Goal: Transaction & Acquisition: Purchase product/service

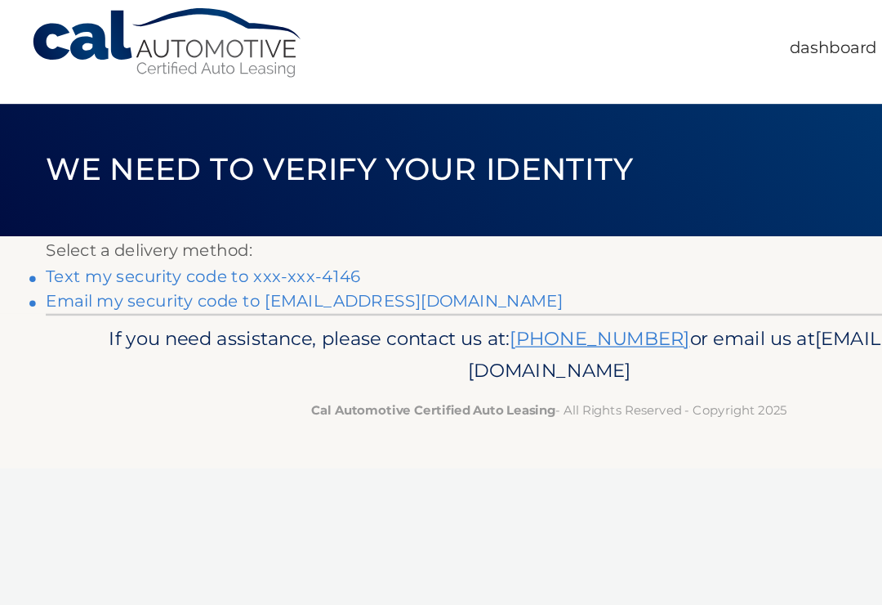
click at [43, 225] on link "Text my security code to xxx-xxx-4146" at bounding box center [163, 233] width 253 height 16
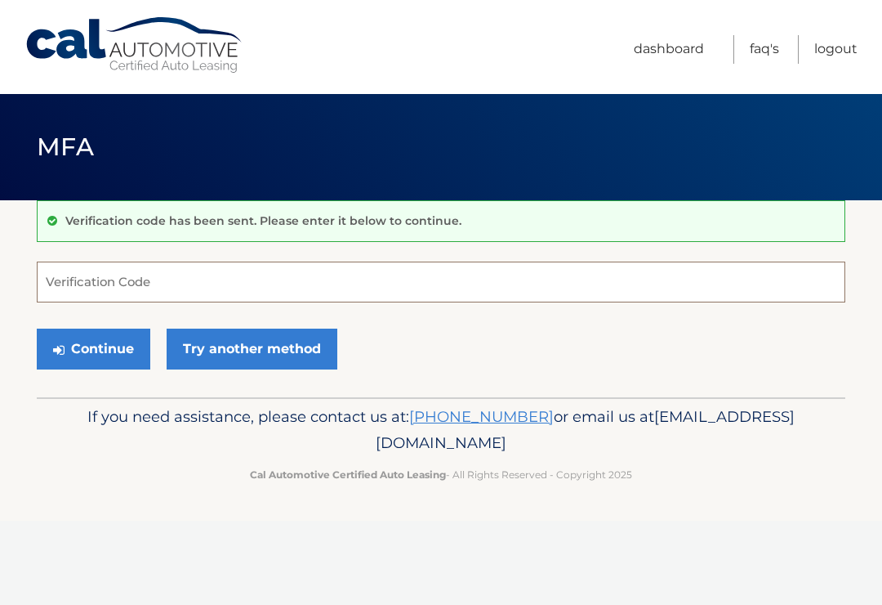
click at [54, 286] on input "Verification Code" at bounding box center [441, 281] width 809 height 41
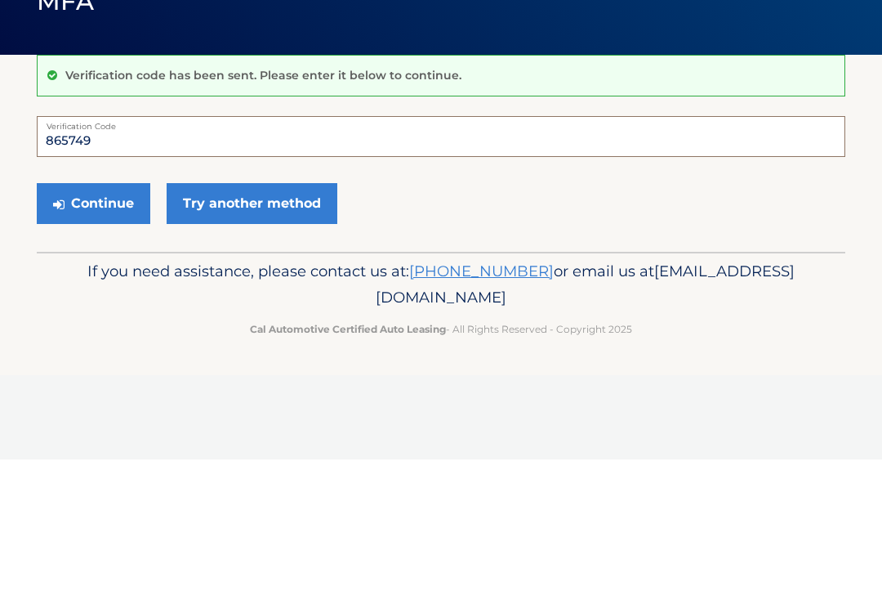
type input "865749"
click at [74, 328] on button "Continue" at bounding box center [94, 348] width 114 height 41
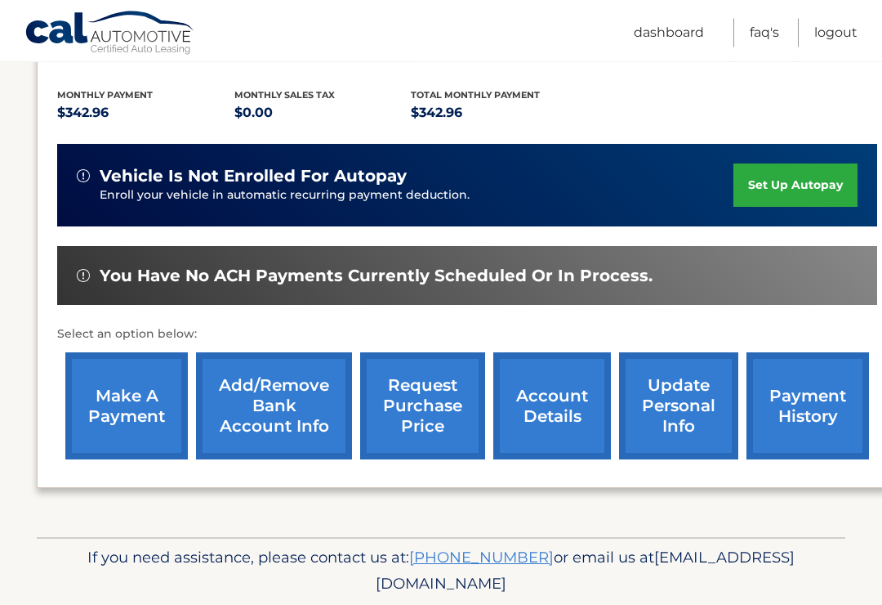
scroll to position [329, 0]
click at [121, 405] on link "make a payment" at bounding box center [126, 405] width 123 height 107
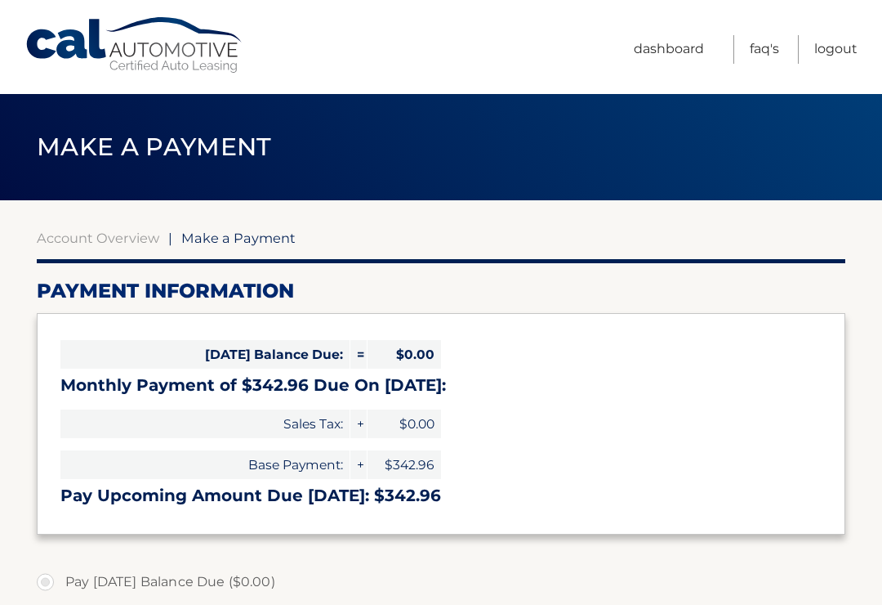
select select "NGZkMGNlNGUtY2NjMy00ODlkLThiYTAtN2YzOWIzYTU1Y2U5"
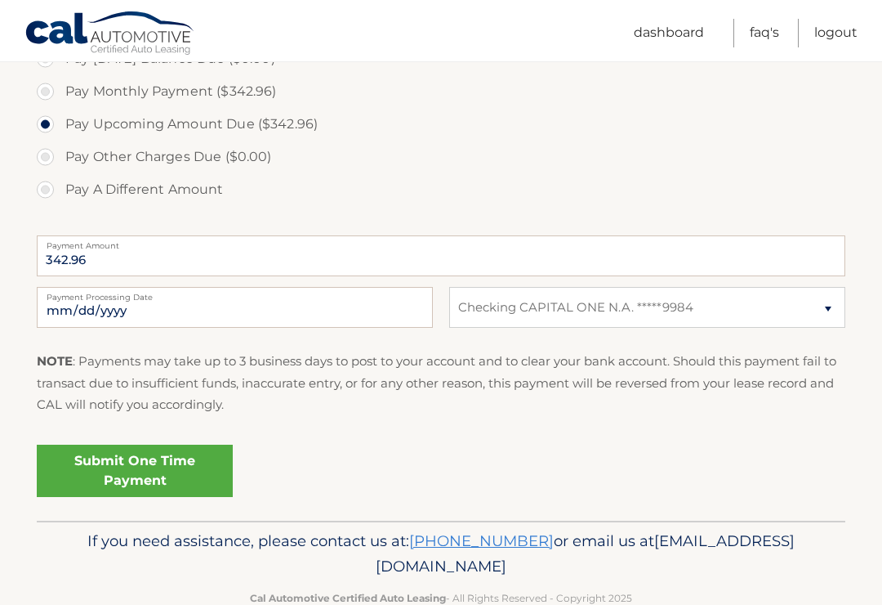
scroll to position [533, 0]
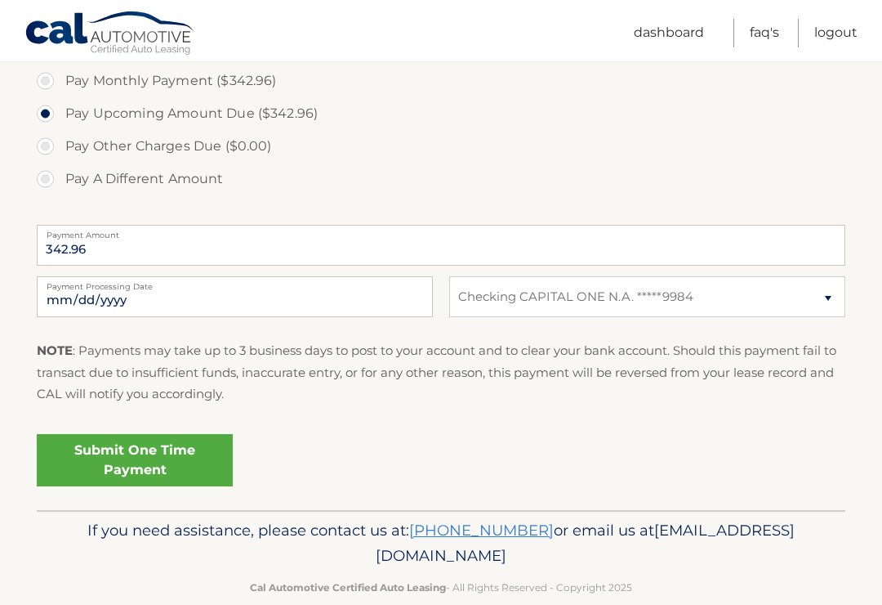
click at [107, 457] on link "Submit One Time Payment" at bounding box center [135, 460] width 196 height 52
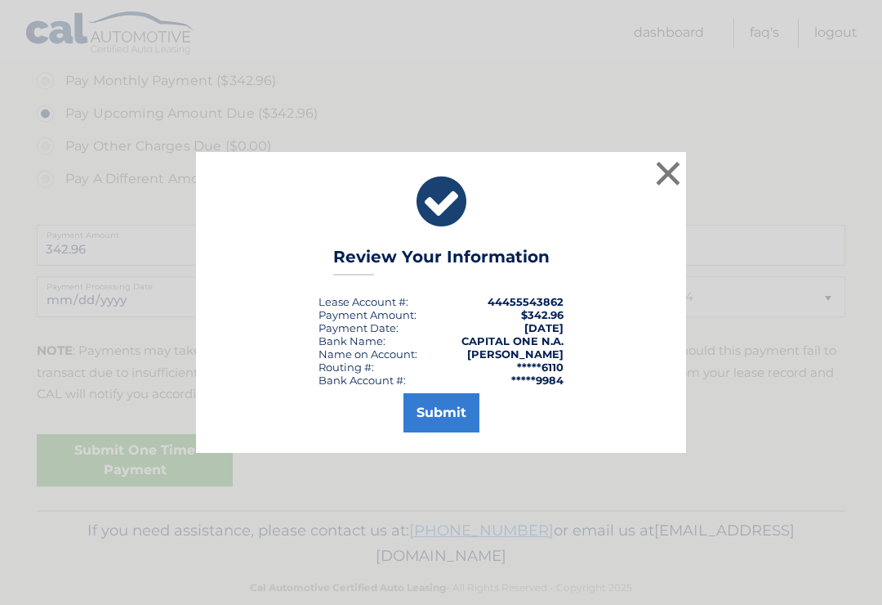
click at [429, 422] on button "Submit" at bounding box center [442, 412] width 76 height 39
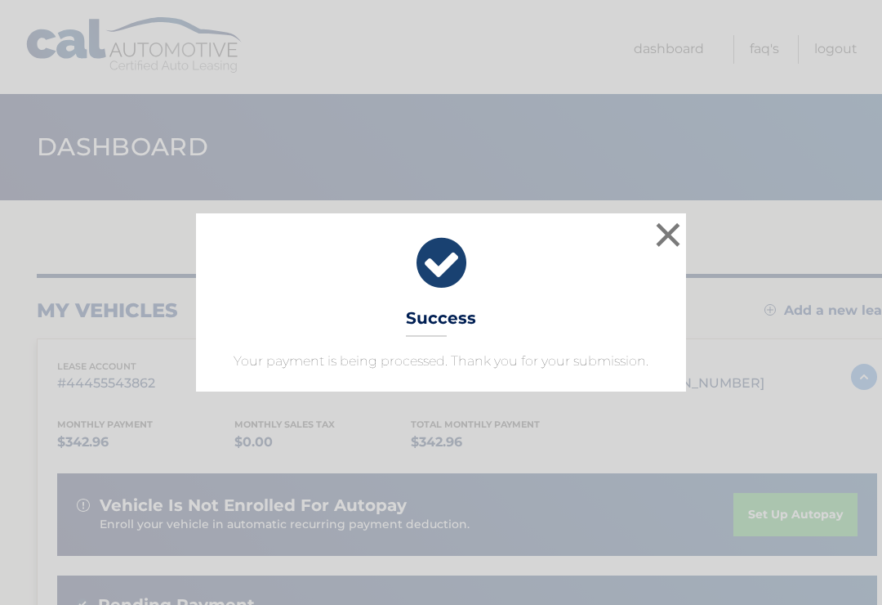
click at [682, 218] on button "×" at bounding box center [668, 234] width 33 height 33
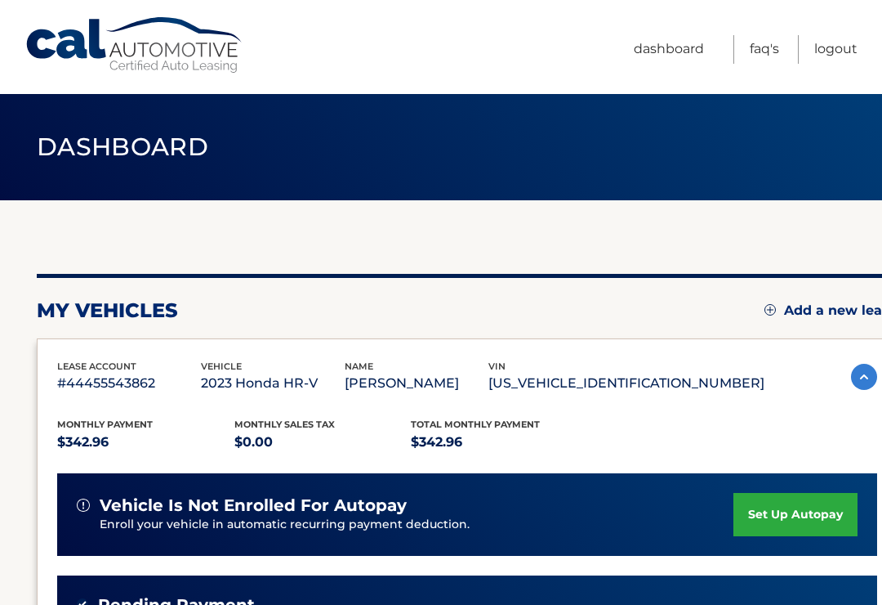
click at [824, 38] on link "Logout" at bounding box center [835, 49] width 43 height 29
